Goal: Task Accomplishment & Management: Manage account settings

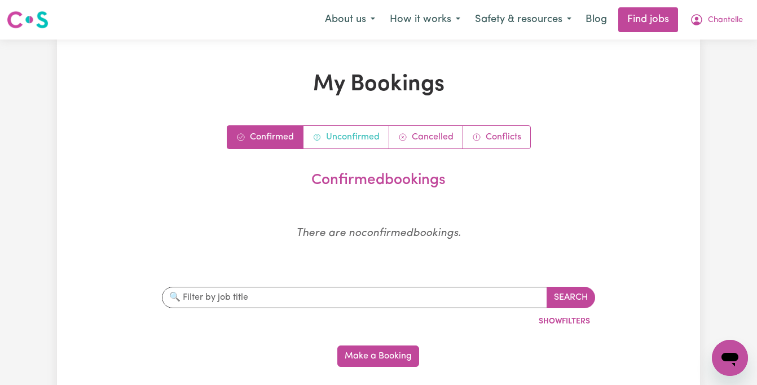
click at [362, 129] on link "Unconfirmed" at bounding box center [346, 137] width 86 height 23
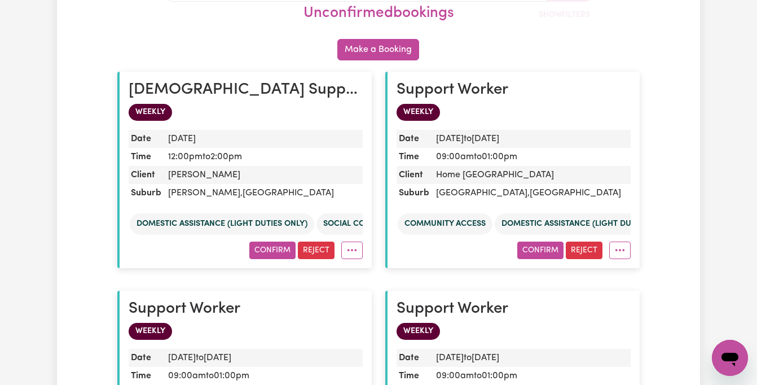
scroll to position [218, 0]
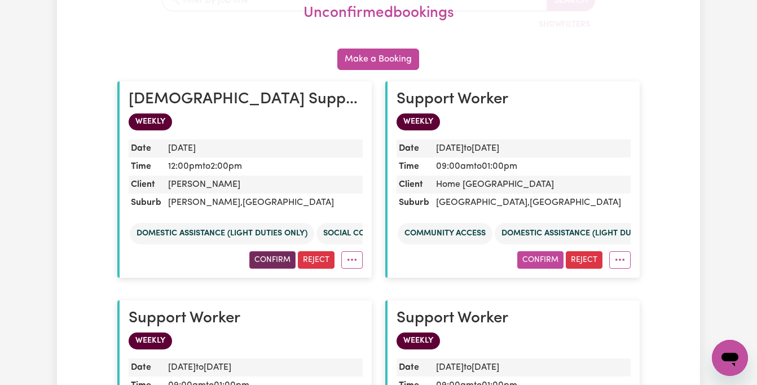
click at [280, 256] on button "Confirm" at bounding box center [272, 259] width 46 height 17
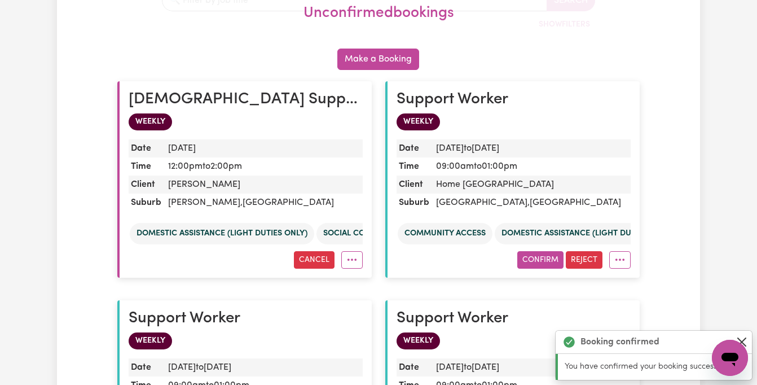
click at [745, 337] on button "Close" at bounding box center [742, 342] width 14 height 14
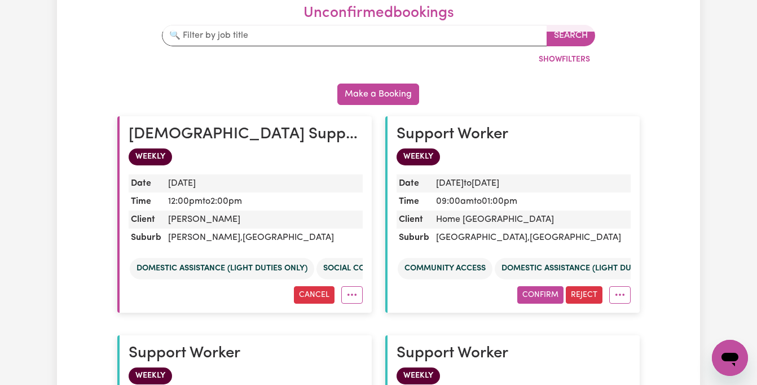
scroll to position [183, 0]
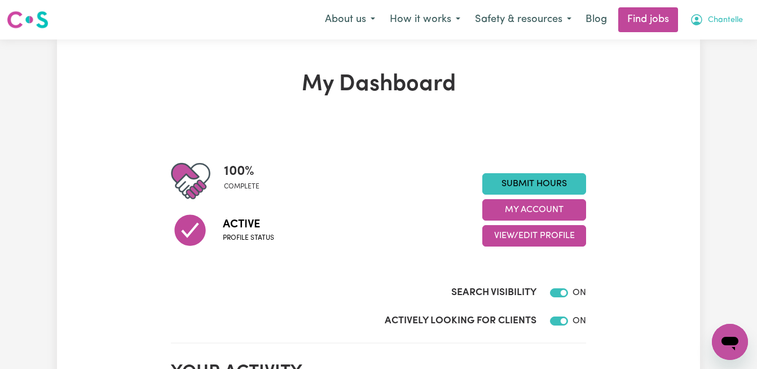
click at [715, 15] on span "Chantelle" at bounding box center [725, 20] width 35 height 12
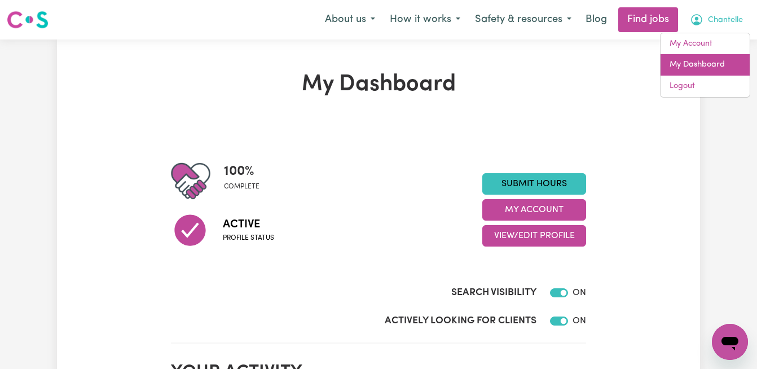
click at [681, 61] on link "My Dashboard" at bounding box center [704, 64] width 89 height 21
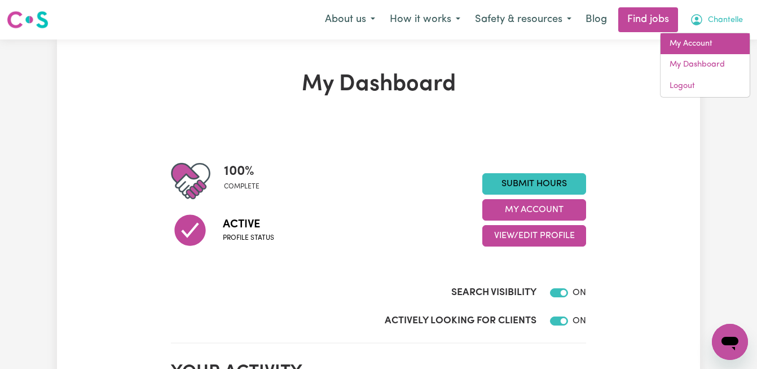
click at [696, 42] on link "My Account" at bounding box center [704, 43] width 89 height 21
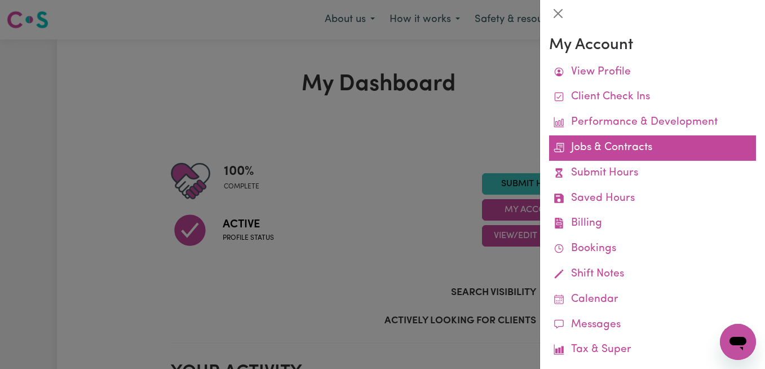
click at [641, 154] on link "Jobs & Contracts" at bounding box center [652, 147] width 207 height 25
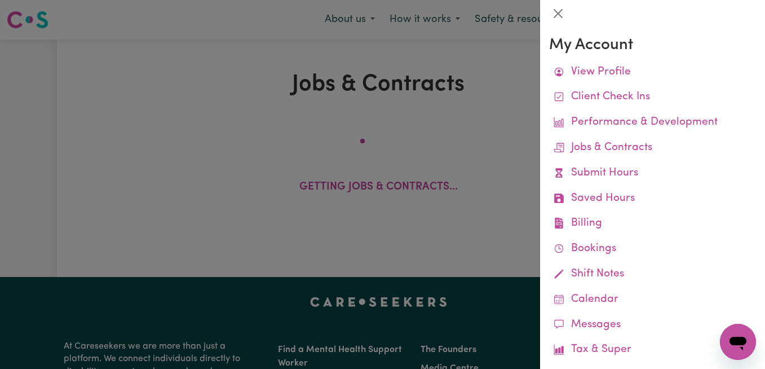
click at [491, 143] on div at bounding box center [382, 184] width 765 height 369
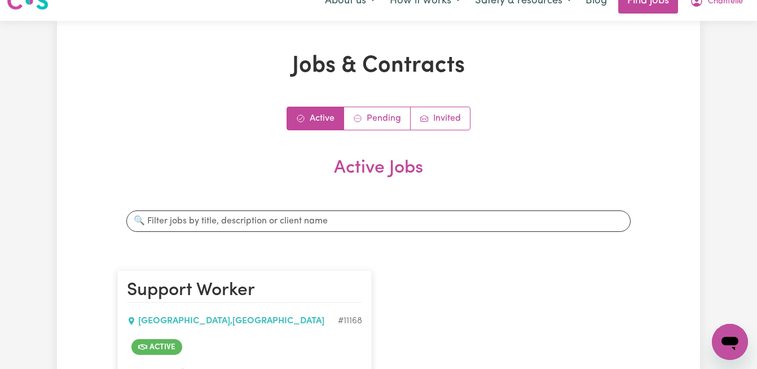
scroll to position [14, 0]
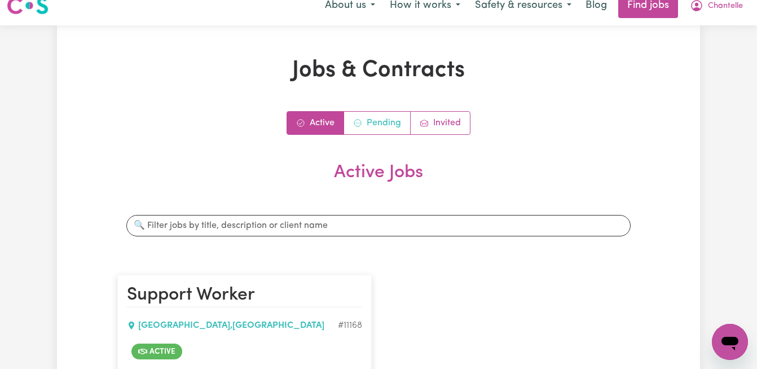
click at [389, 118] on link "Pending" at bounding box center [377, 123] width 67 height 23
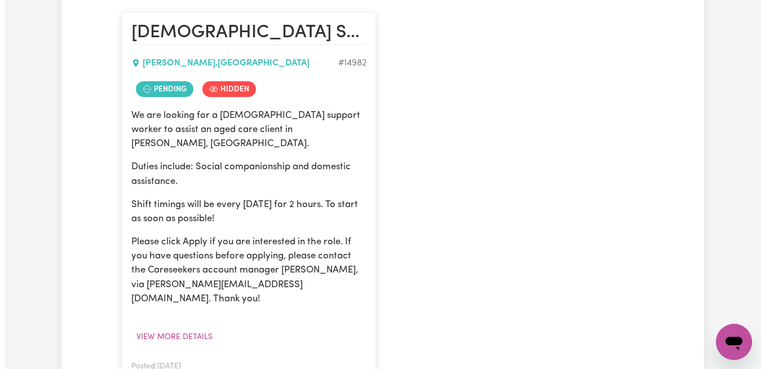
scroll to position [277, 0]
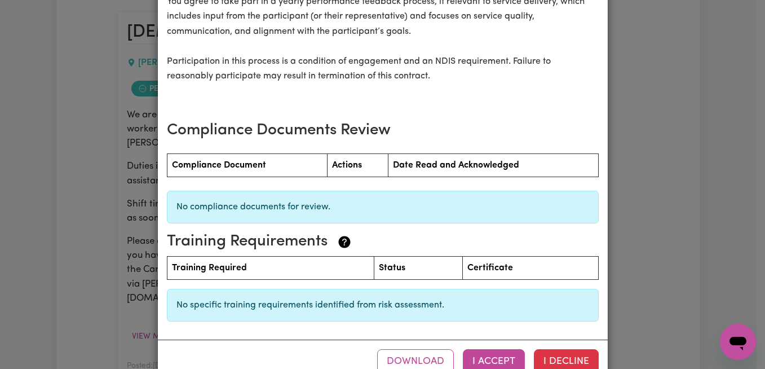
scroll to position [1564, 0]
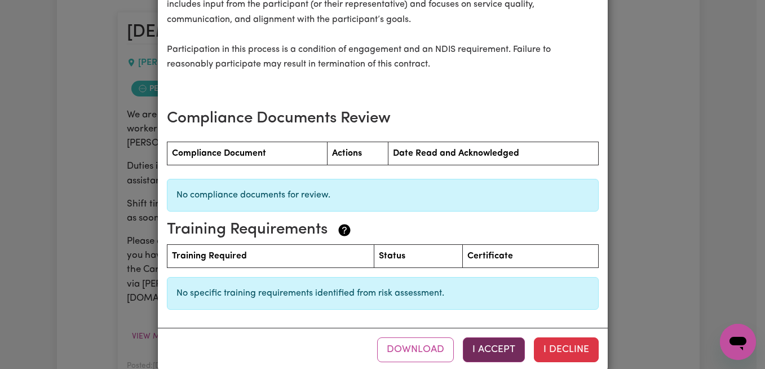
click at [496, 341] on button "I Accept" at bounding box center [494, 349] width 62 height 25
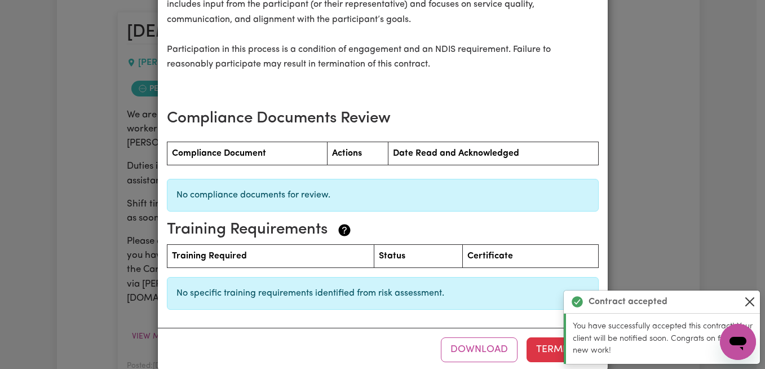
click at [752, 304] on button "Close" at bounding box center [750, 302] width 14 height 14
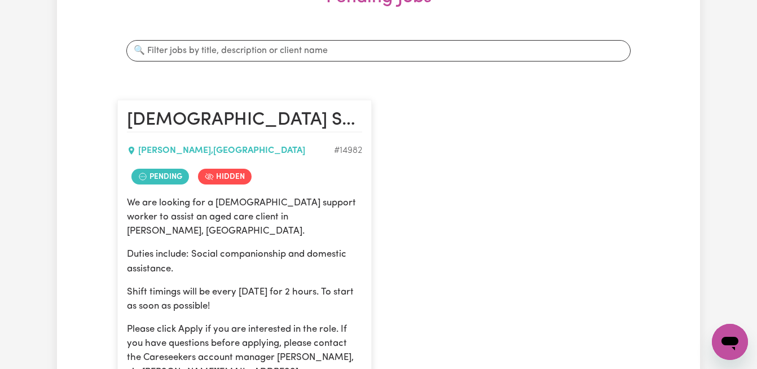
scroll to position [183, 0]
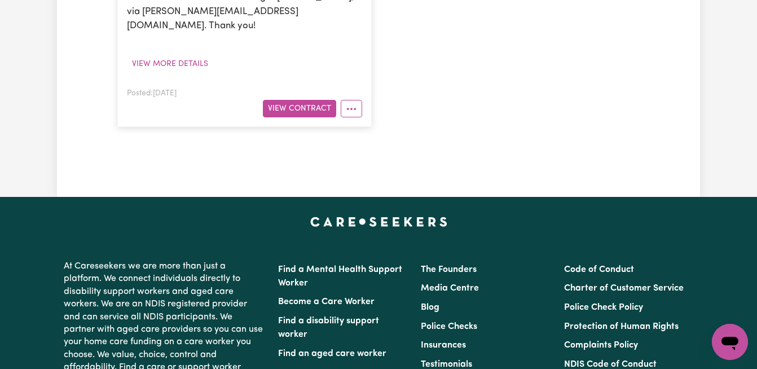
scroll to position [619, 0]
